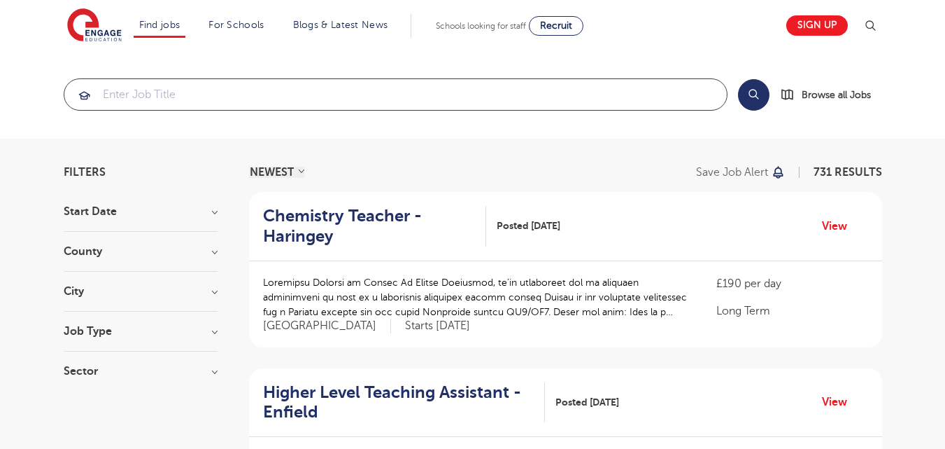
click at [132, 92] on input "search" at bounding box center [395, 94] width 663 height 31
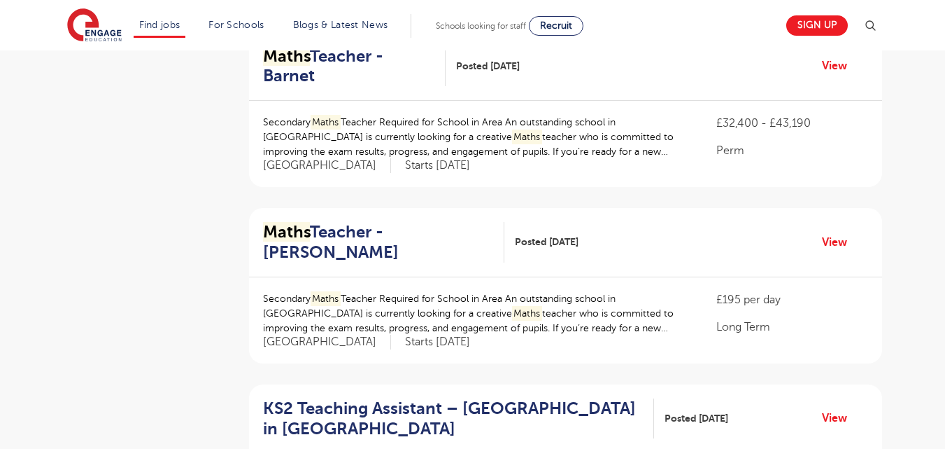
scroll to position [364, 0]
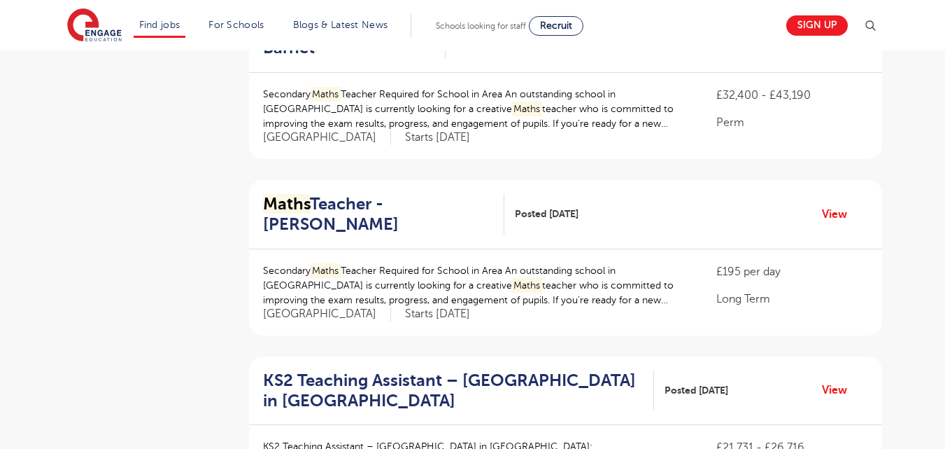
type input "maths"
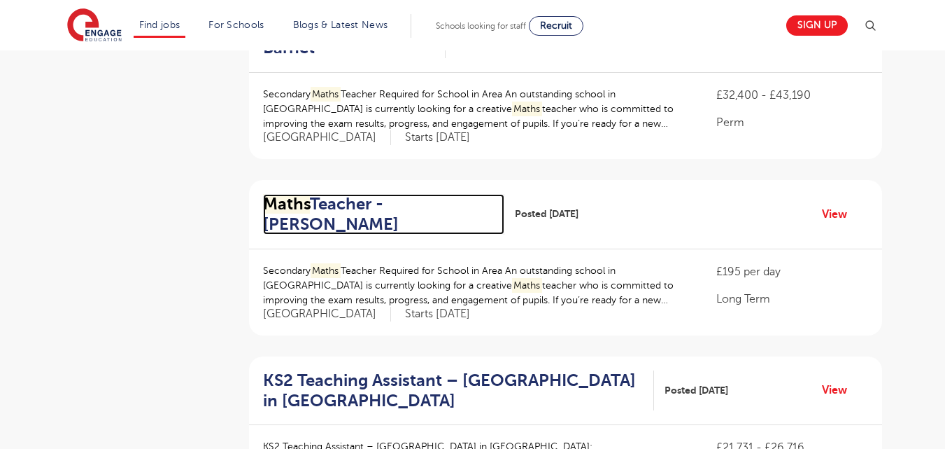
click at [344, 194] on h2 "Maths Teacher - [GEOGRAPHIC_DATA]" at bounding box center [378, 214] width 231 height 41
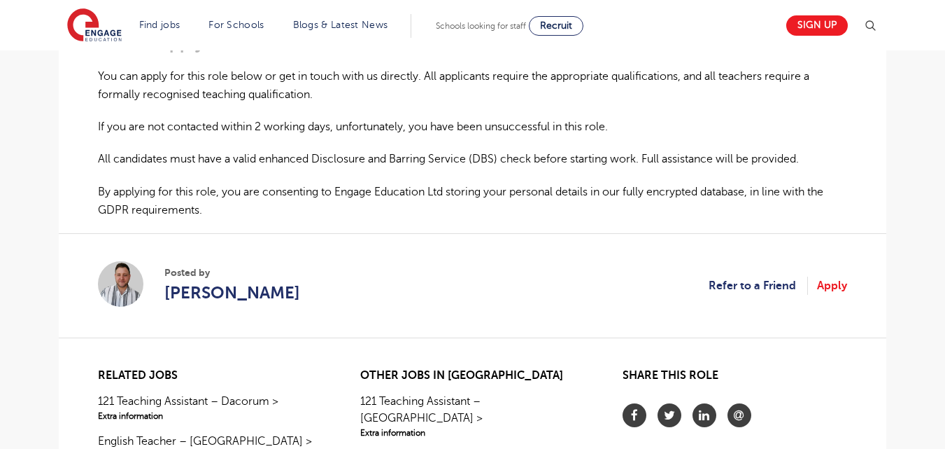
scroll to position [1008, 0]
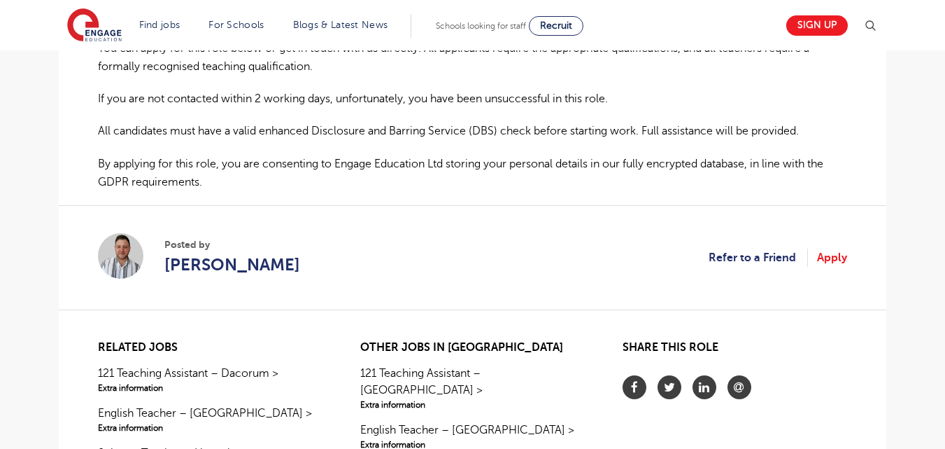
click at [829, 268] on section "Posted by Jason Giger Refer to a Friend Apply" at bounding box center [472, 257] width 749 height 104
click at [833, 261] on link "Apply" at bounding box center [832, 257] width 30 height 18
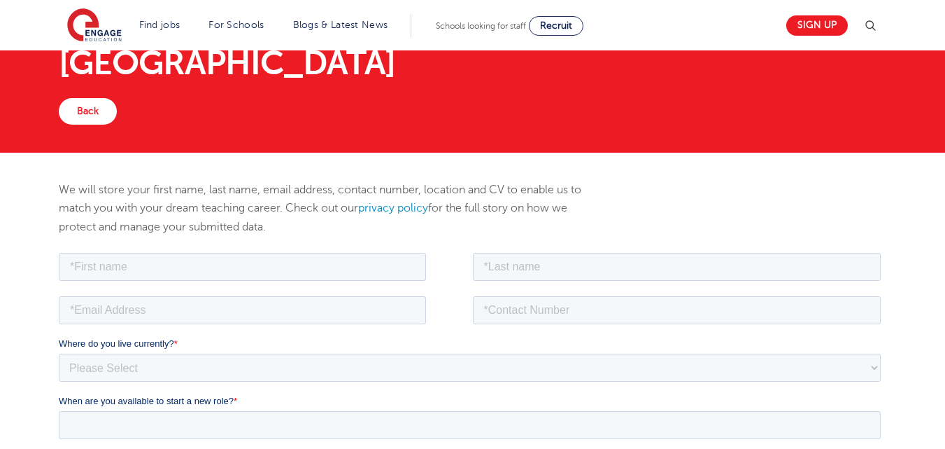
scroll to position [112, 0]
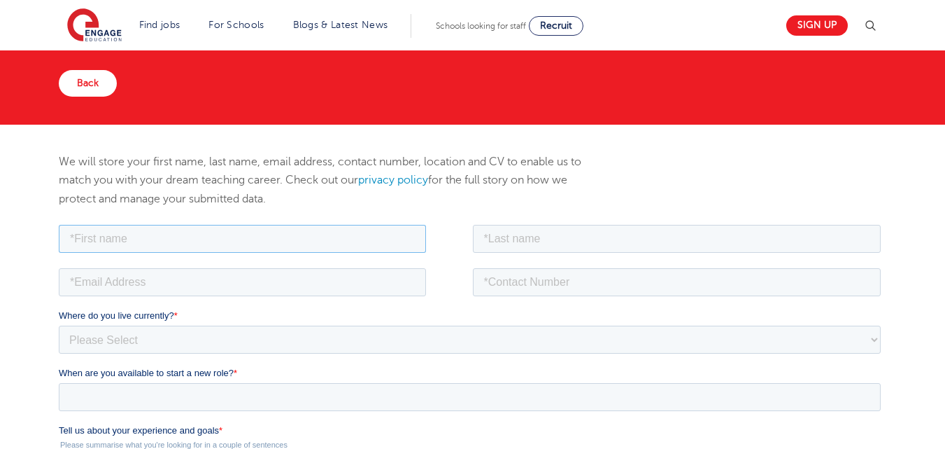
click at [301, 225] on input "text" at bounding box center [242, 238] width 367 height 28
type input "Ebenezer"
click at [572, 242] on input "text" at bounding box center [677, 238] width 409 height 28
type input "Annor"
click at [362, 270] on input "email" at bounding box center [242, 281] width 367 height 28
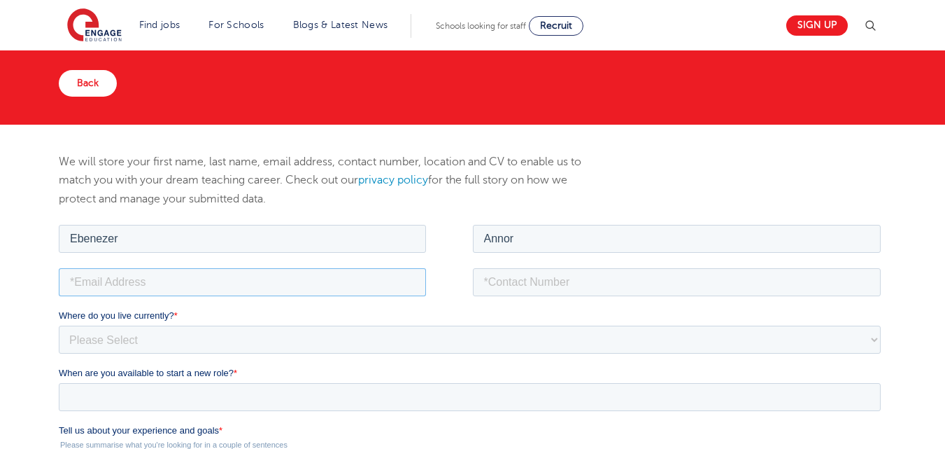
type input "annoreben1@gmail.com"
click at [520, 281] on input "0240061187" at bounding box center [677, 281] width 409 height 28
click at [489, 281] on input "0240061187" at bounding box center [677, 281] width 409 height 28
type input "+233240061187"
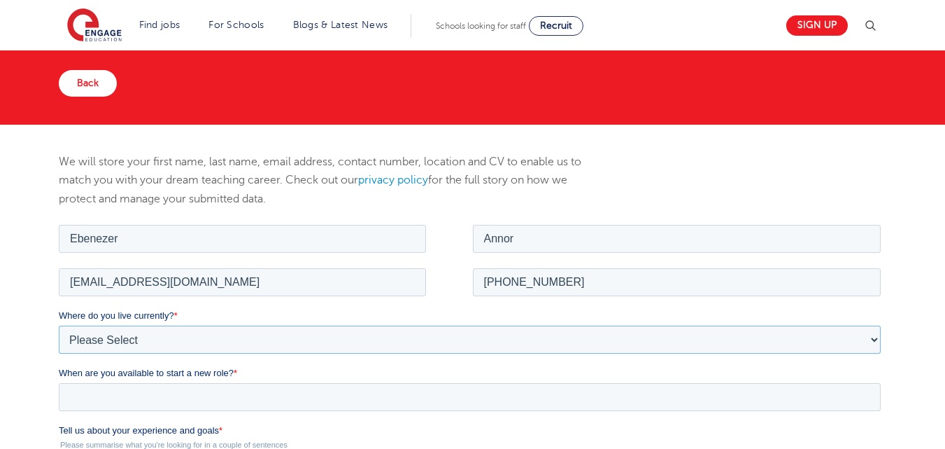
click at [296, 333] on select "Please Select UK Canada Ireland Australia New Zealand Europe USA South Africa J…" at bounding box center [470, 339] width 822 height 28
select select "Africa"
click at [59, 325] on select "Please Select UK Canada Ireland Australia New Zealand Europe USA South Africa J…" at bounding box center [470, 339] width 822 height 28
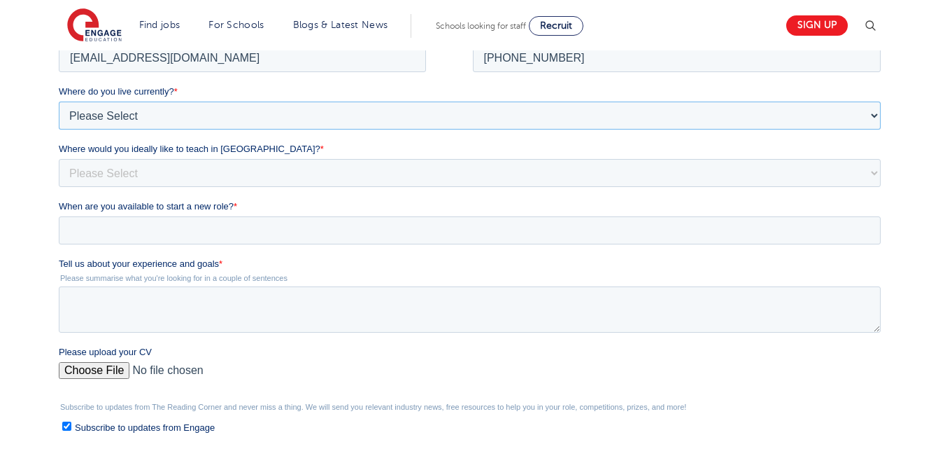
scroll to position [364, 0]
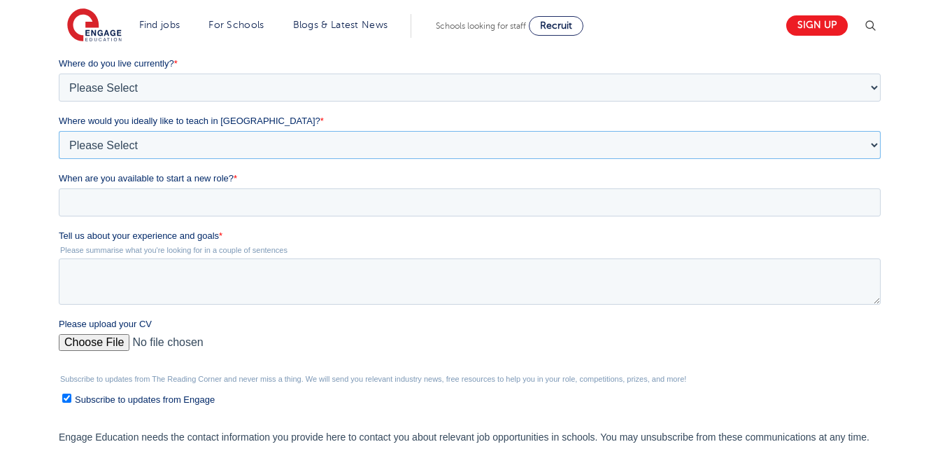
click at [875, 146] on select "Please Select I'm flexible! London Any city in England Greater London/Home Coun…" at bounding box center [470, 145] width 822 height 28
select select "Urban-Other"
click at [59, 159] on select "Please Select I'm flexible! London Any city in England Greater London/Home Coun…" at bounding box center [470, 145] width 822 height 28
click at [843, 206] on input "When are you available to start a new role? *" at bounding box center [470, 202] width 822 height 28
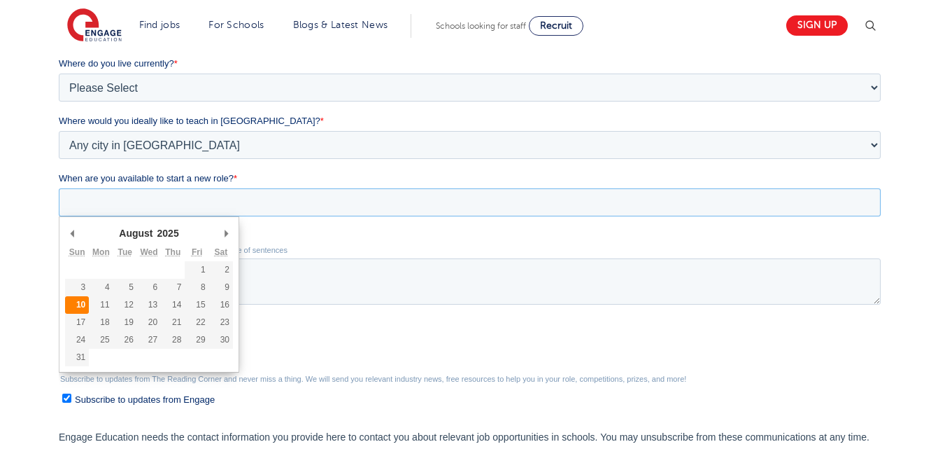
type div "2025-08-10"
type input "2025/08/10"
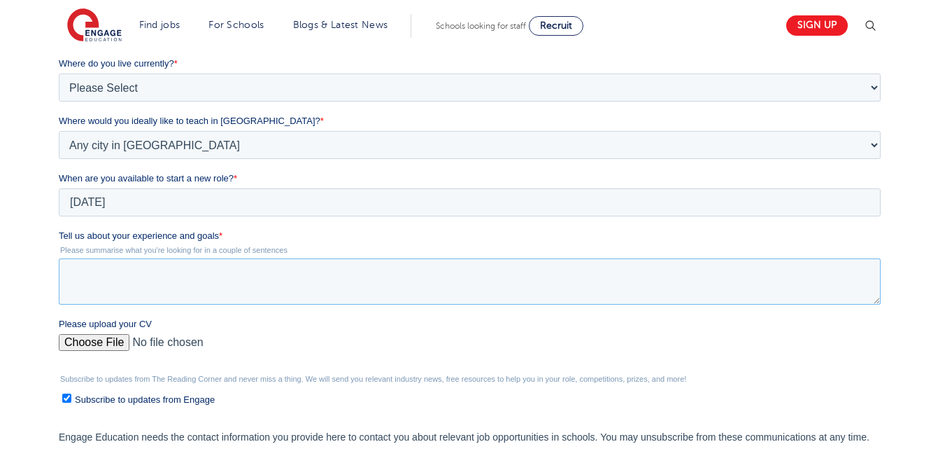
paste textarea "I have over 10 years’ experience teaching mathematics at the high school level,…"
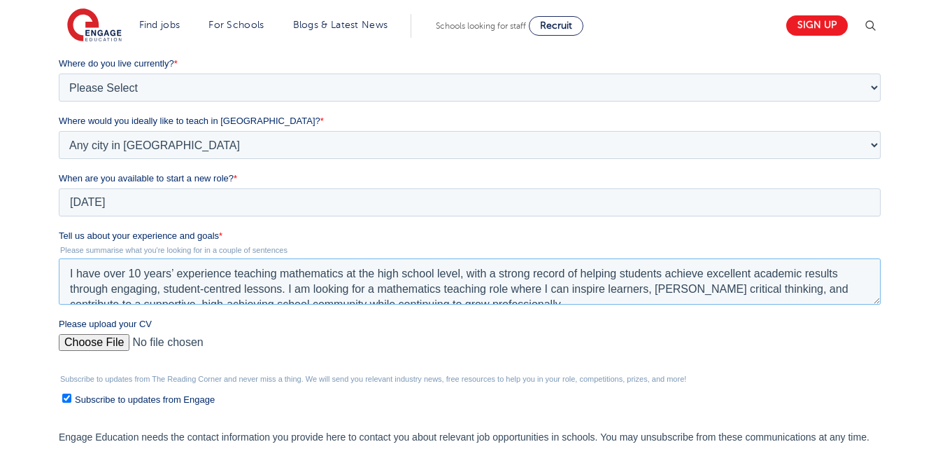
scroll to position [176, 0]
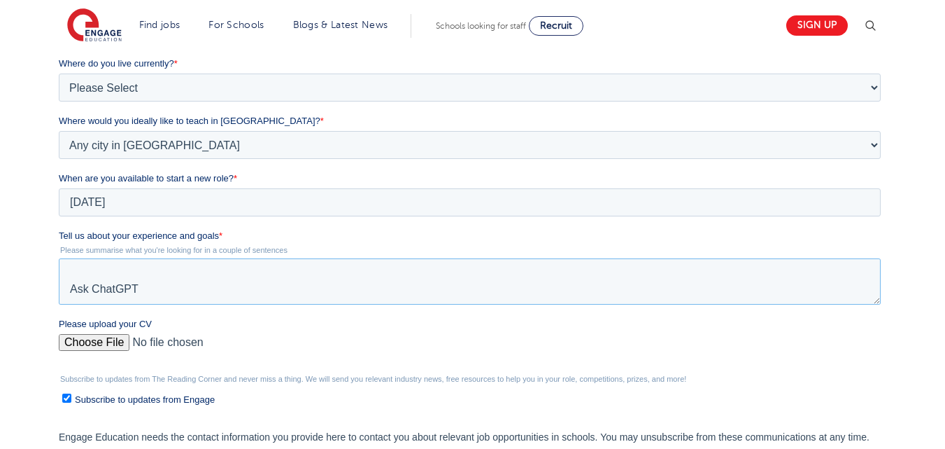
click at [155, 278] on textarea "I have over 10 years’ experience teaching mathematics at the high school level,…" at bounding box center [470, 281] width 822 height 46
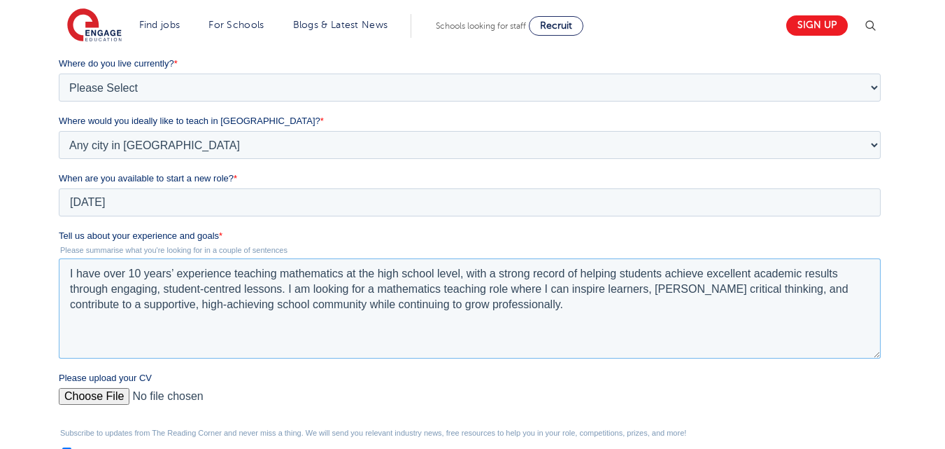
scroll to position [8, 0]
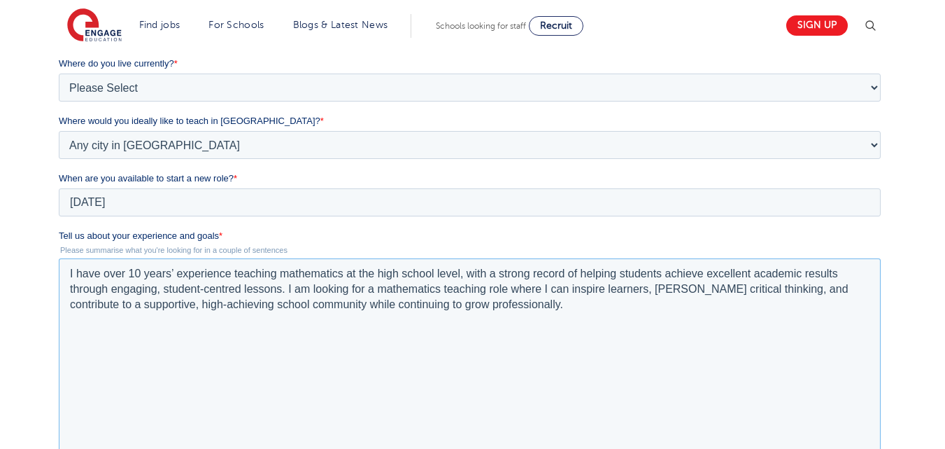
drag, startPoint x: 874, startPoint y: 299, endPoint x: 992, endPoint y: 396, distance: 152.6
click html "Job Position Job Sector Job ID Job Number Job Owner Ebenezer Annor annoreben1@g…"
click at [67, 277] on textarea "I have over 10 years’ experience teaching mathematics at the high school level,…" at bounding box center [470, 361] width 822 height 207
paste textarea "I have over a decade of experience as a high school mathematics teacher, delive…"
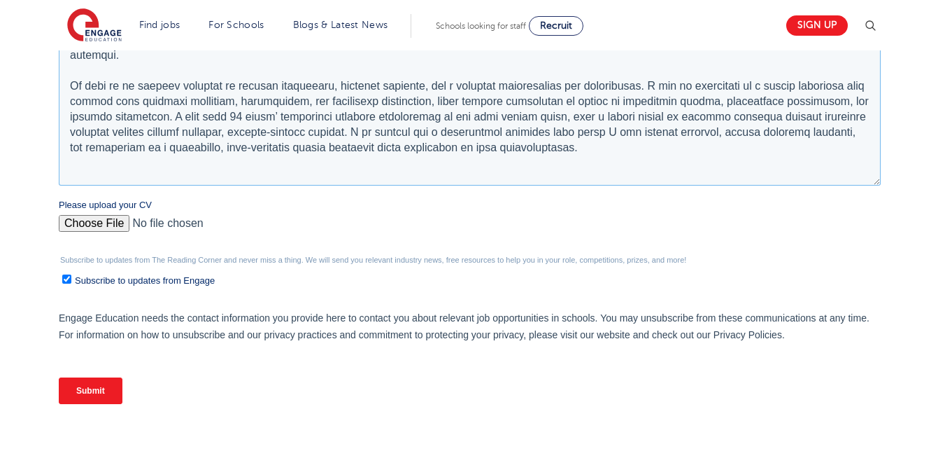
scroll to position [672, 0]
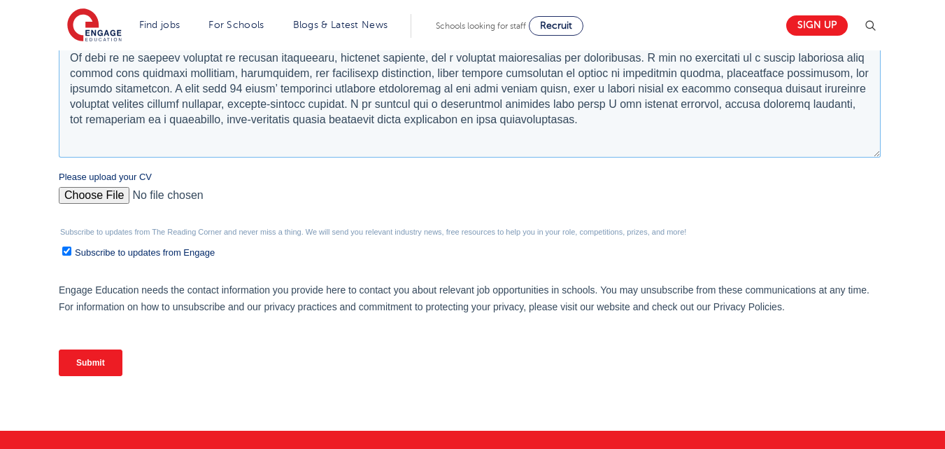
type textarea "I have over a decade of experience as a high school mathematics teacher, delive…"
click at [95, 199] on input "Please upload your CV" at bounding box center [470, 201] width 822 height 28
type input "C:\fakepath\EBENEZER ANNOR Curriculum Vitae.pdf"
click at [108, 369] on input "Submit" at bounding box center [91, 362] width 64 height 27
click at [101, 364] on input "Submit" at bounding box center [91, 362] width 64 height 27
